Goal: Information Seeking & Learning: Learn about a topic

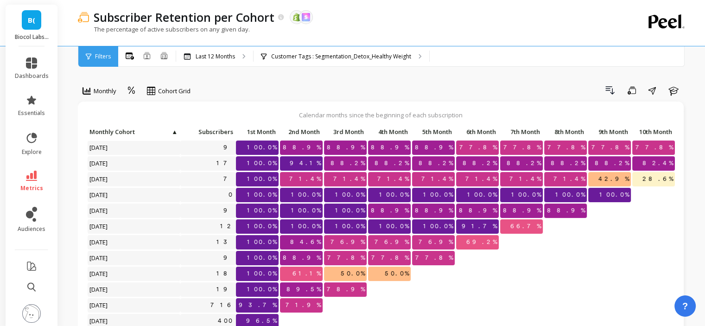
scroll to position [7, 0]
click at [330, 57] on p "Customer Tags : Segmentation_Detox_Healthy Weight" at bounding box center [341, 56] width 140 height 7
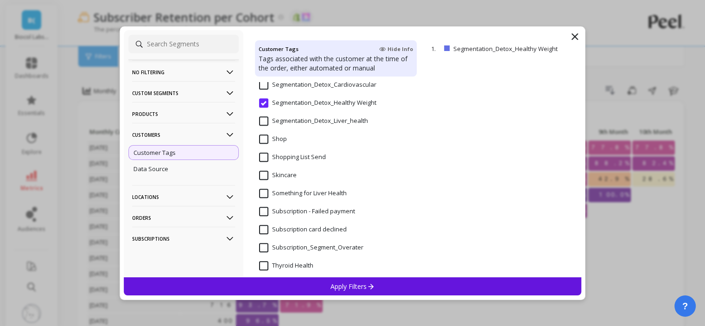
scroll to position [788, 0]
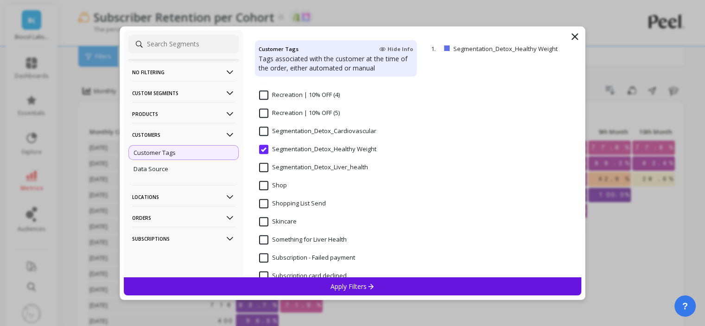
click at [267, 167] on input "Segmentation_Detox_Liver_health" at bounding box center [313, 167] width 109 height 9
click at [324, 287] on div "Apply Filters" at bounding box center [353, 286] width 458 height 18
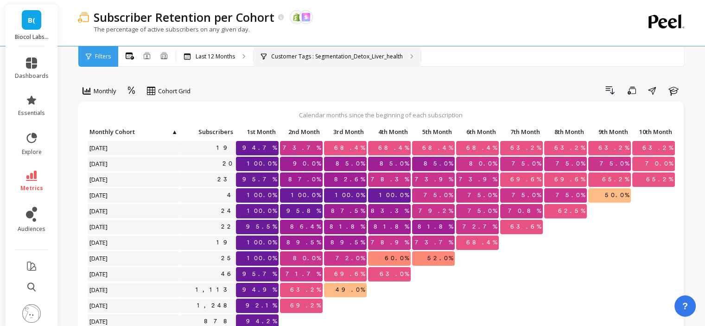
click at [282, 59] on p "Customer Tags : Segmentation_Detox_Liver_health" at bounding box center [337, 56] width 132 height 7
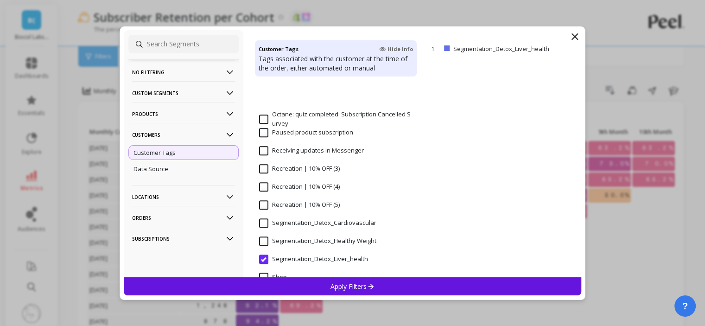
scroll to position [742, 0]
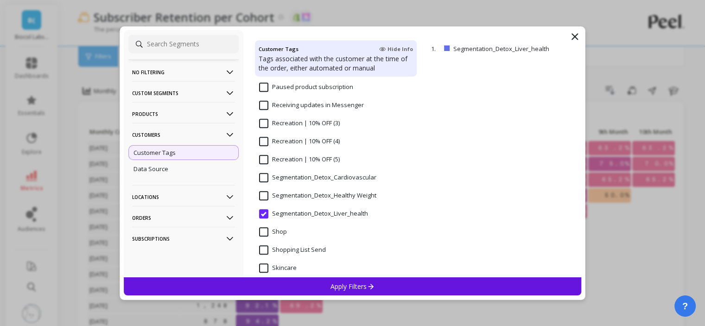
click at [281, 183] on span "Segmentation_Detox_Cardiovascular" at bounding box center [317, 182] width 117 height 19
click at [349, 283] on p "Apply Filters" at bounding box center [352, 286] width 44 height 9
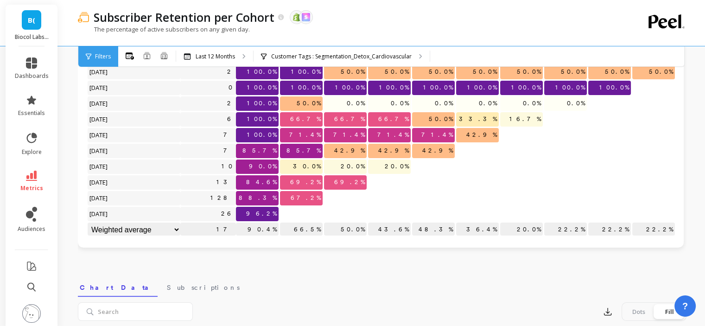
scroll to position [93, 0]
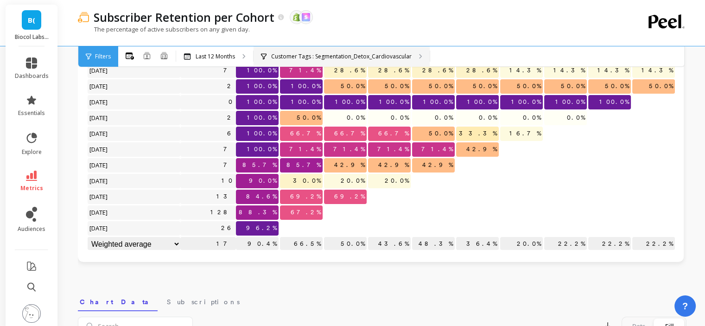
click at [293, 60] on p "Customer Tags : Segmentation_Detox_Cardiovascular" at bounding box center [341, 56] width 140 height 7
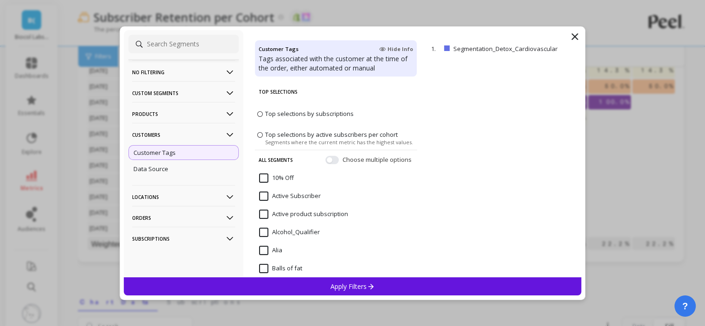
click at [171, 139] on p "Customers" at bounding box center [183, 135] width 103 height 24
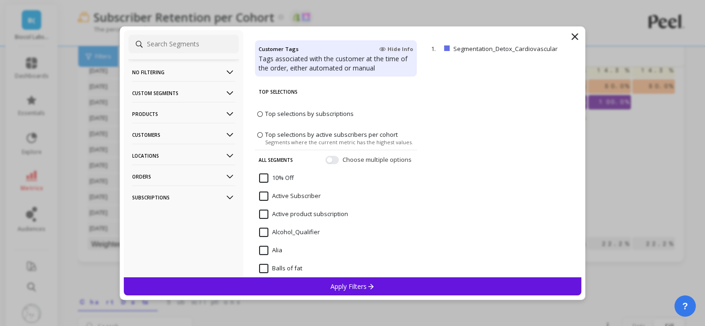
click at [168, 118] on p "Products" at bounding box center [183, 114] width 103 height 24
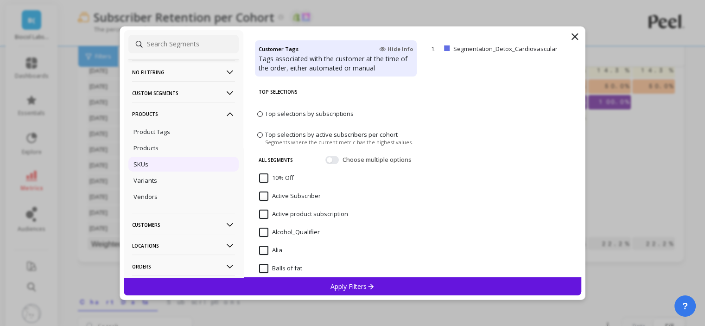
click at [167, 160] on div "SKUs" at bounding box center [183, 164] width 110 height 15
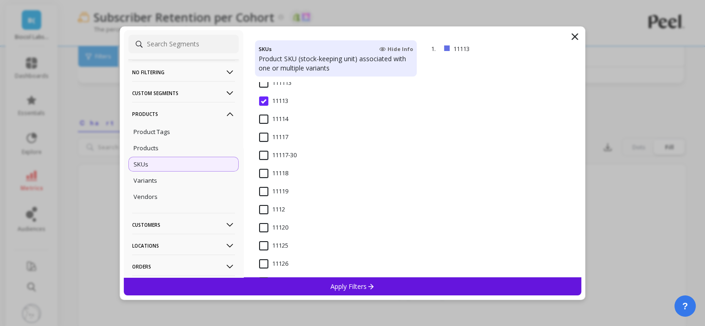
scroll to position [232, 0]
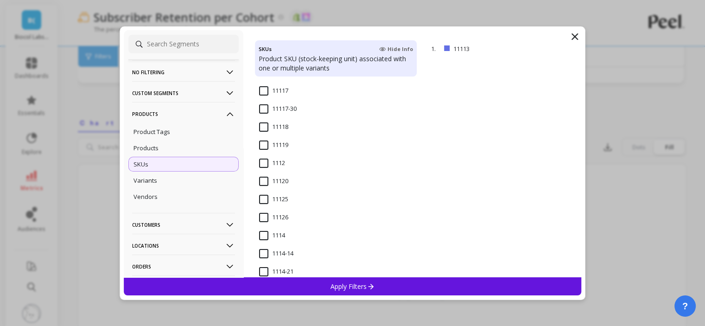
click at [269, 167] on input "1112" at bounding box center [272, 163] width 26 height 9
click at [359, 287] on p "Apply Filters" at bounding box center [352, 286] width 44 height 9
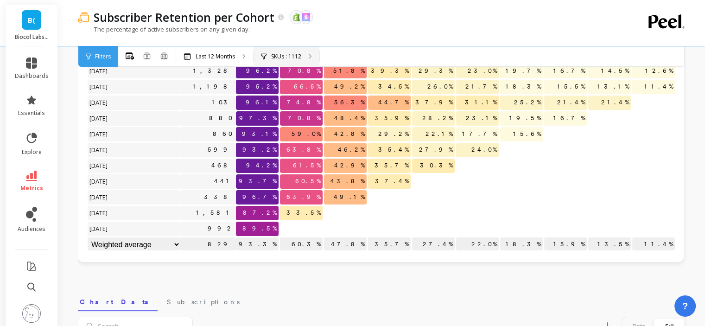
click at [304, 55] on div "SKUs : 1112" at bounding box center [287, 56] width 66 height 20
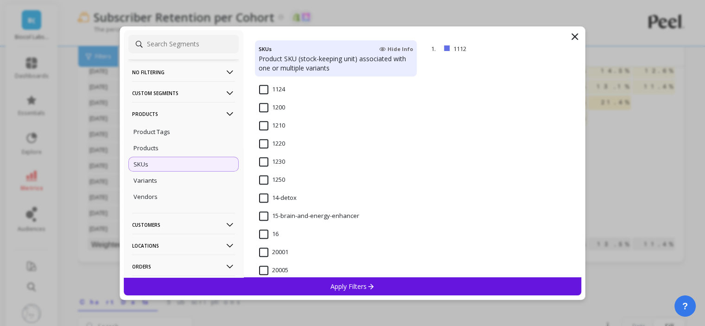
scroll to position [695, 0]
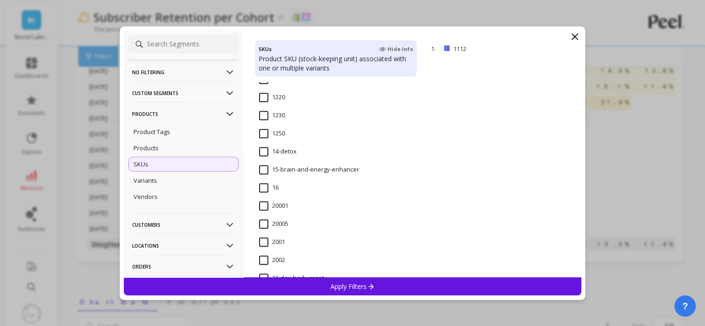
click at [265, 152] on input "14-detox" at bounding box center [278, 151] width 38 height 9
click at [372, 283] on icon at bounding box center [371, 286] width 8 height 8
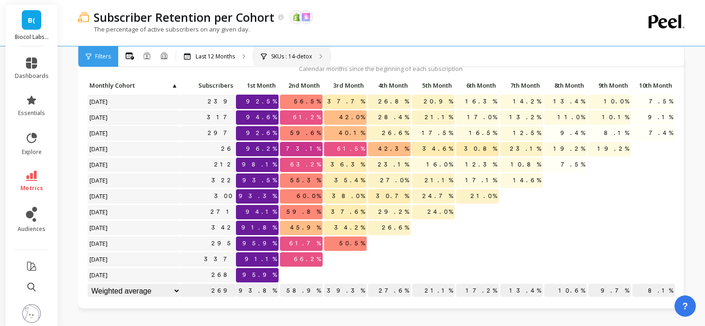
click at [304, 51] on div "SKUs : 14-detox" at bounding box center [292, 56] width 76 height 20
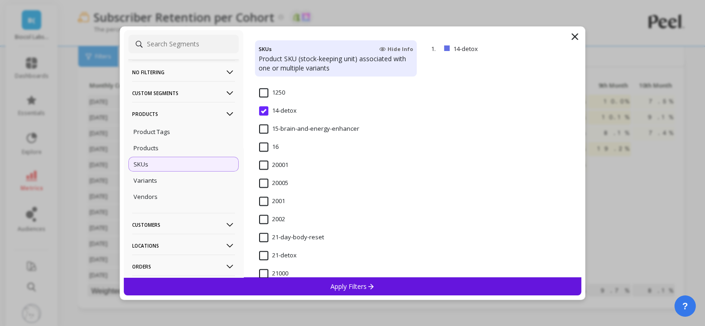
scroll to position [742, 0]
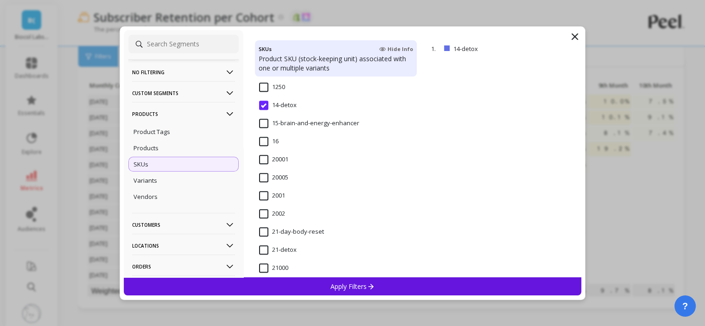
click at [288, 228] on input "21-day-body-reset" at bounding box center [291, 231] width 65 height 9
click at [308, 282] on div "Apply Filters" at bounding box center [353, 286] width 458 height 18
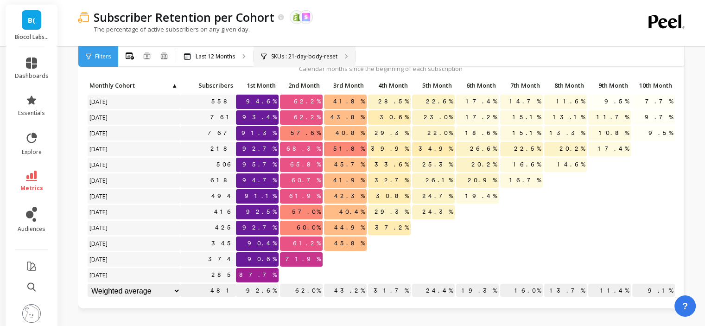
click at [315, 56] on p "SKUs : 21-day-body-reset" at bounding box center [304, 56] width 66 height 7
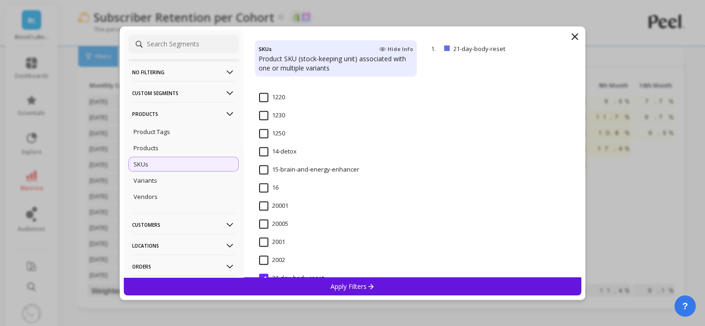
scroll to position [834, 0]
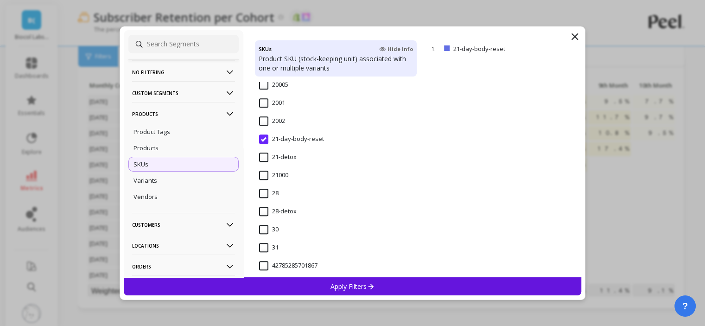
click at [260, 157] on input "21-detox" at bounding box center [278, 156] width 38 height 9
click at [338, 285] on p "Apply Filters" at bounding box center [352, 286] width 44 height 9
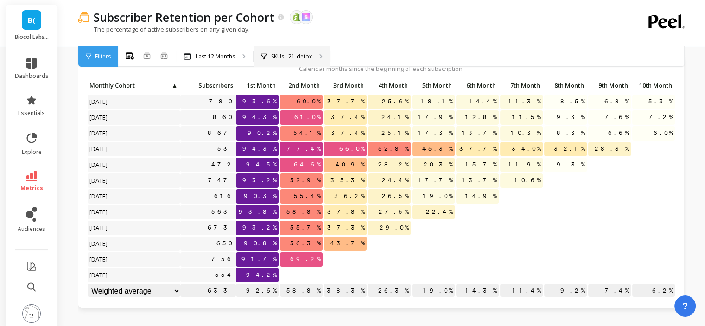
click at [300, 58] on p "SKUs : 21-detox" at bounding box center [291, 56] width 41 height 7
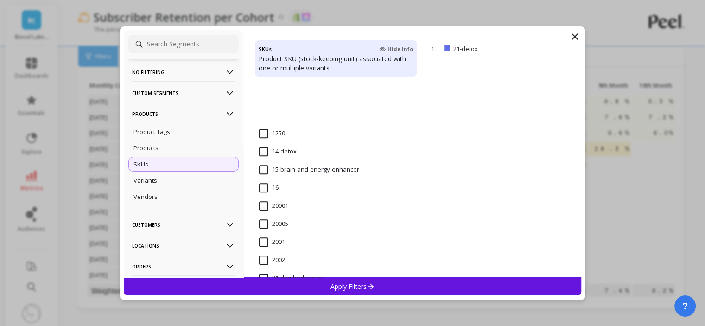
scroll to position [834, 0]
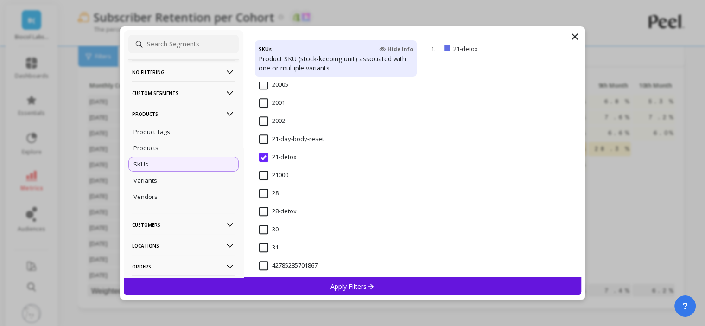
click at [265, 140] on input "21-day-body-reset" at bounding box center [291, 138] width 65 height 9
click at [294, 283] on div "Apply Filters" at bounding box center [353, 286] width 458 height 18
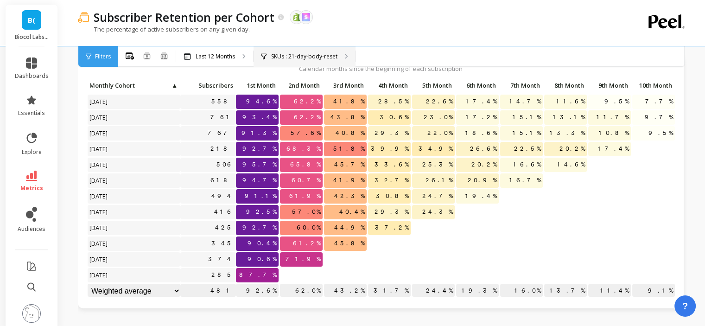
click at [303, 54] on p "SKUs : 21-day-body-reset" at bounding box center [304, 56] width 66 height 7
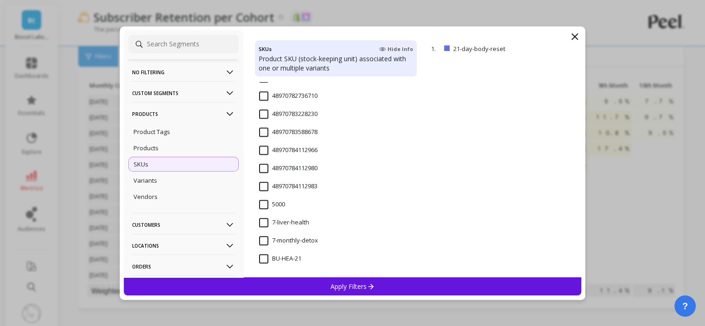
scroll to position [927, 0]
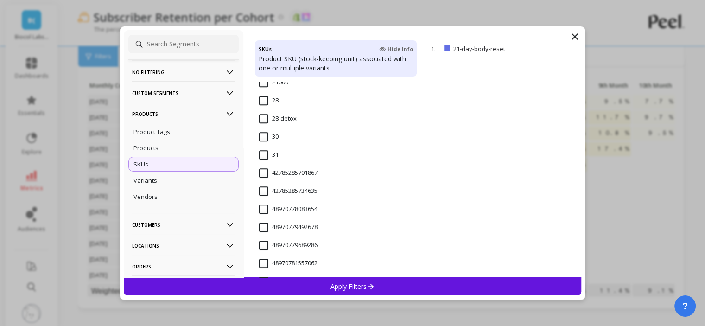
click at [260, 119] on input "28-detox" at bounding box center [278, 118] width 38 height 9
click at [348, 288] on p "Apply Filters" at bounding box center [352, 286] width 44 height 9
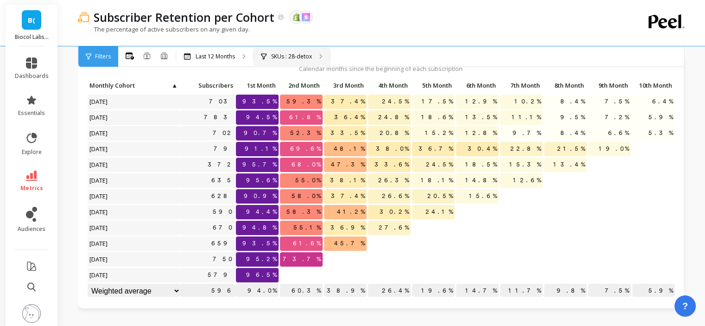
click at [318, 56] on div "SKUs : 28-detox" at bounding box center [292, 56] width 76 height 20
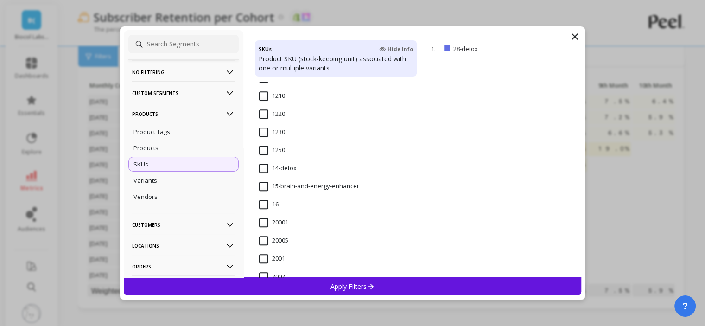
scroll to position [695, 0]
click at [269, 152] on input "14-detox" at bounding box center [278, 151] width 38 height 9
click at [349, 286] on p "Apply Filters" at bounding box center [352, 286] width 44 height 9
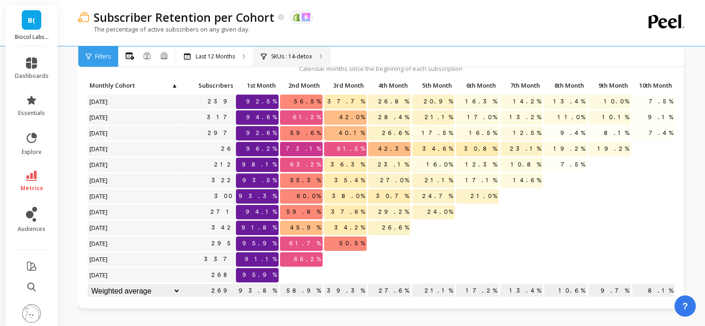
click at [298, 59] on p "SKUs : 14-detox" at bounding box center [291, 56] width 41 height 7
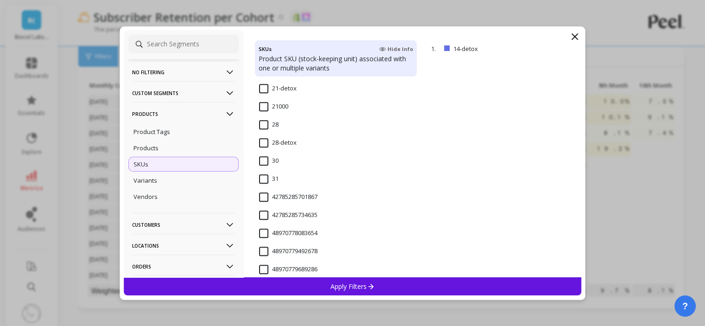
scroll to position [881, 0]
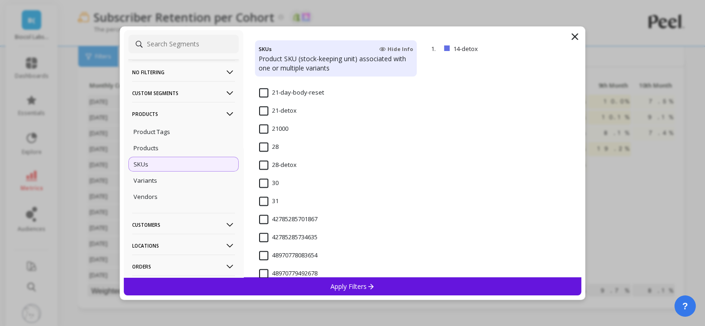
click at [289, 112] on input "21-detox" at bounding box center [278, 110] width 38 height 9
click at [328, 288] on div "Apply Filters" at bounding box center [353, 286] width 458 height 18
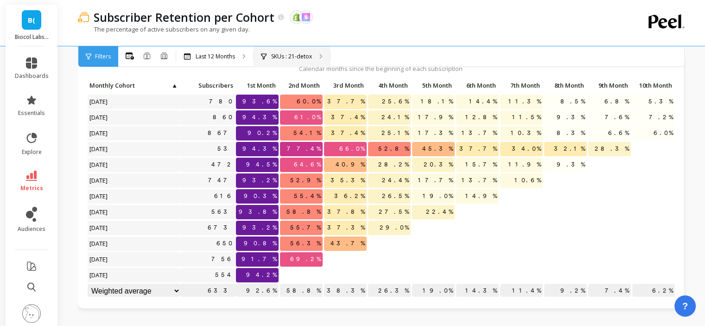
click at [302, 56] on p "SKUs : 21-detox" at bounding box center [291, 56] width 41 height 7
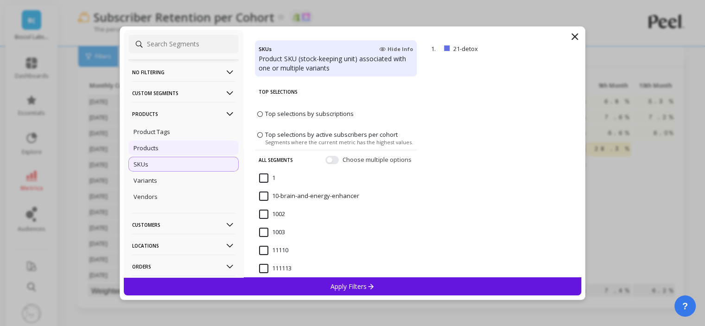
click at [170, 146] on div "Products" at bounding box center [183, 147] width 110 height 15
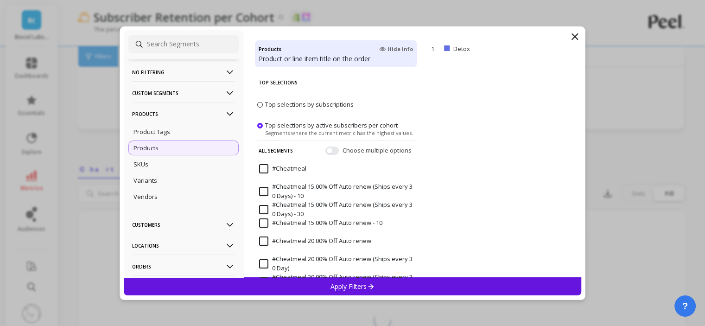
click at [363, 279] on div "Apply Filters" at bounding box center [353, 286] width 458 height 18
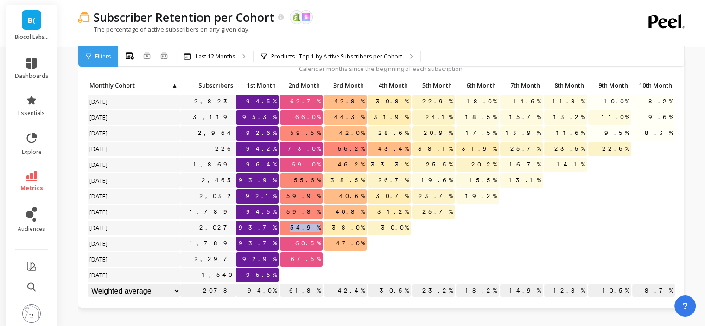
drag, startPoint x: 297, startPoint y: 229, endPoint x: 343, endPoint y: 226, distance: 46.0
click at [339, 226] on div "Click to create an audience 2,823 94.5% 62.7% 42.8% 30.8% 22.9% 18.0% 14.6% 11.…" at bounding box center [415, 189] width 656 height 221
click at [362, 273] on span at bounding box center [364, 271] width 5 height 6
